Goal: Task Accomplishment & Management: Complete application form

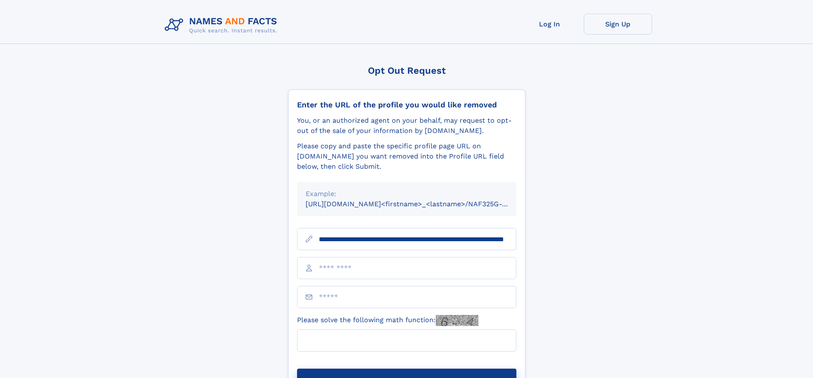
scroll to position [0, 85]
type input "**********"
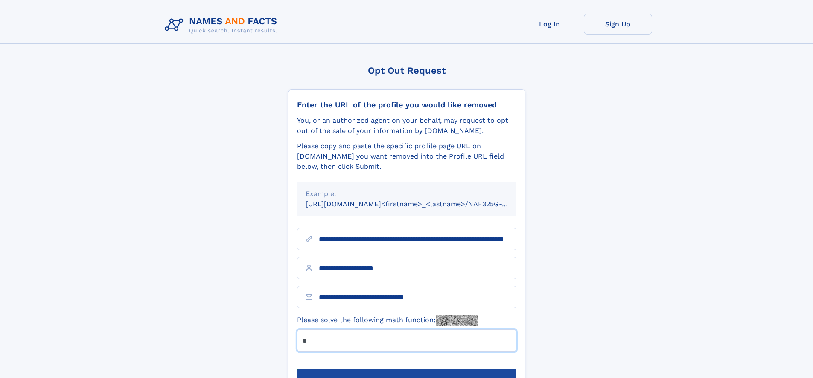
type input "*"
click at [406, 369] on button "Submit Opt Out Request" at bounding box center [406, 382] width 219 height 27
